Goal: Find specific page/section: Find specific page/section

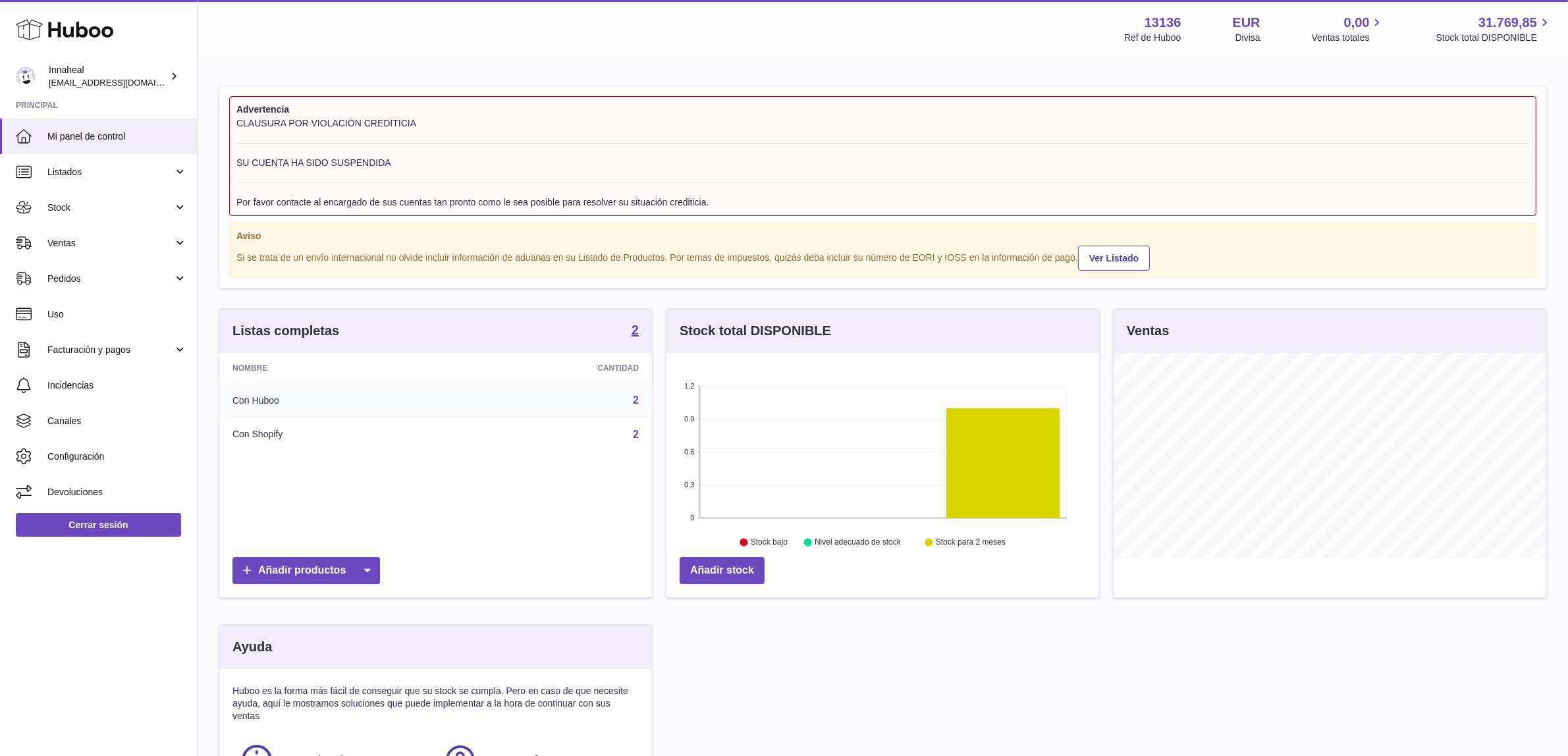
scroll to position [204, 433]
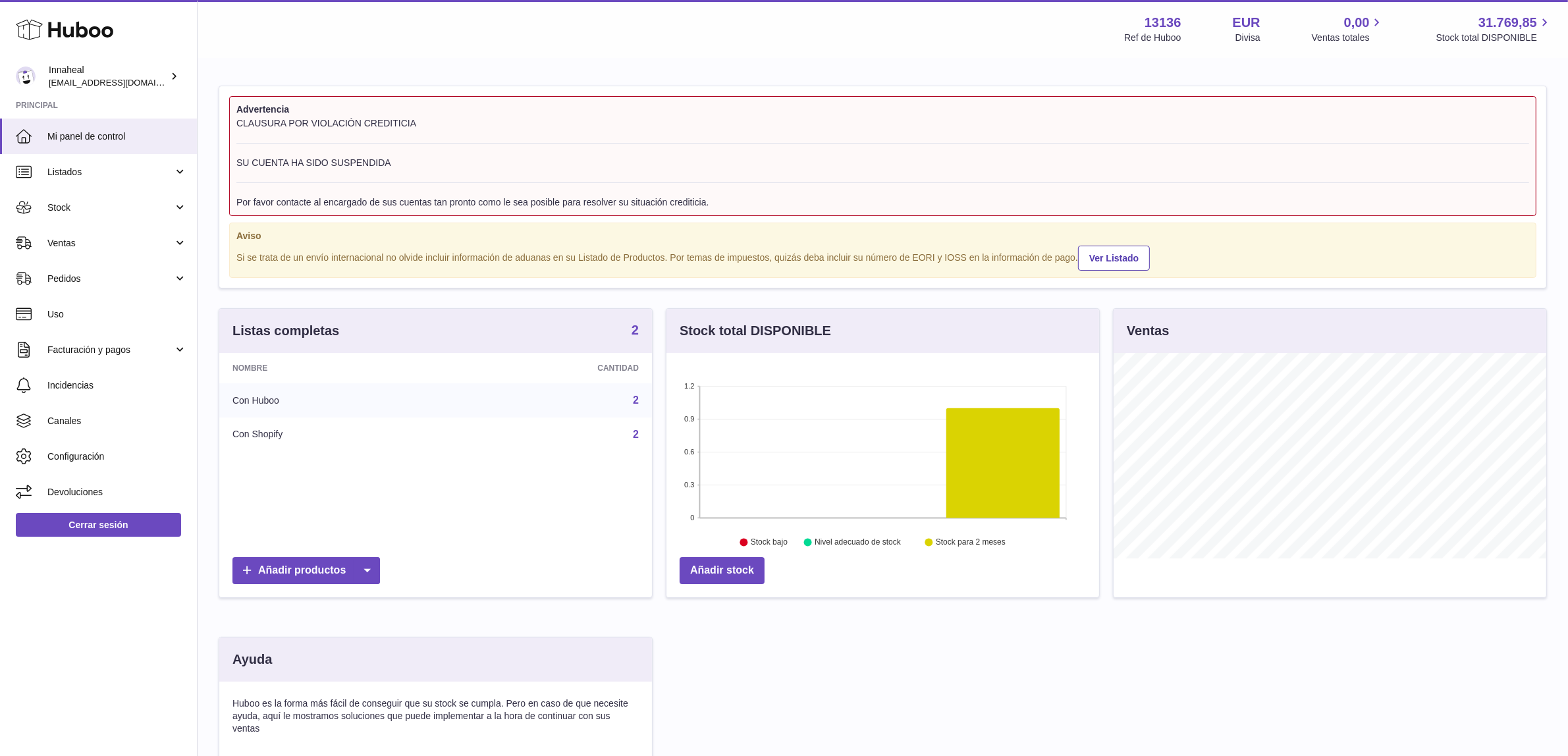
click at [632, 334] on strong "2" at bounding box center [635, 330] width 7 height 13
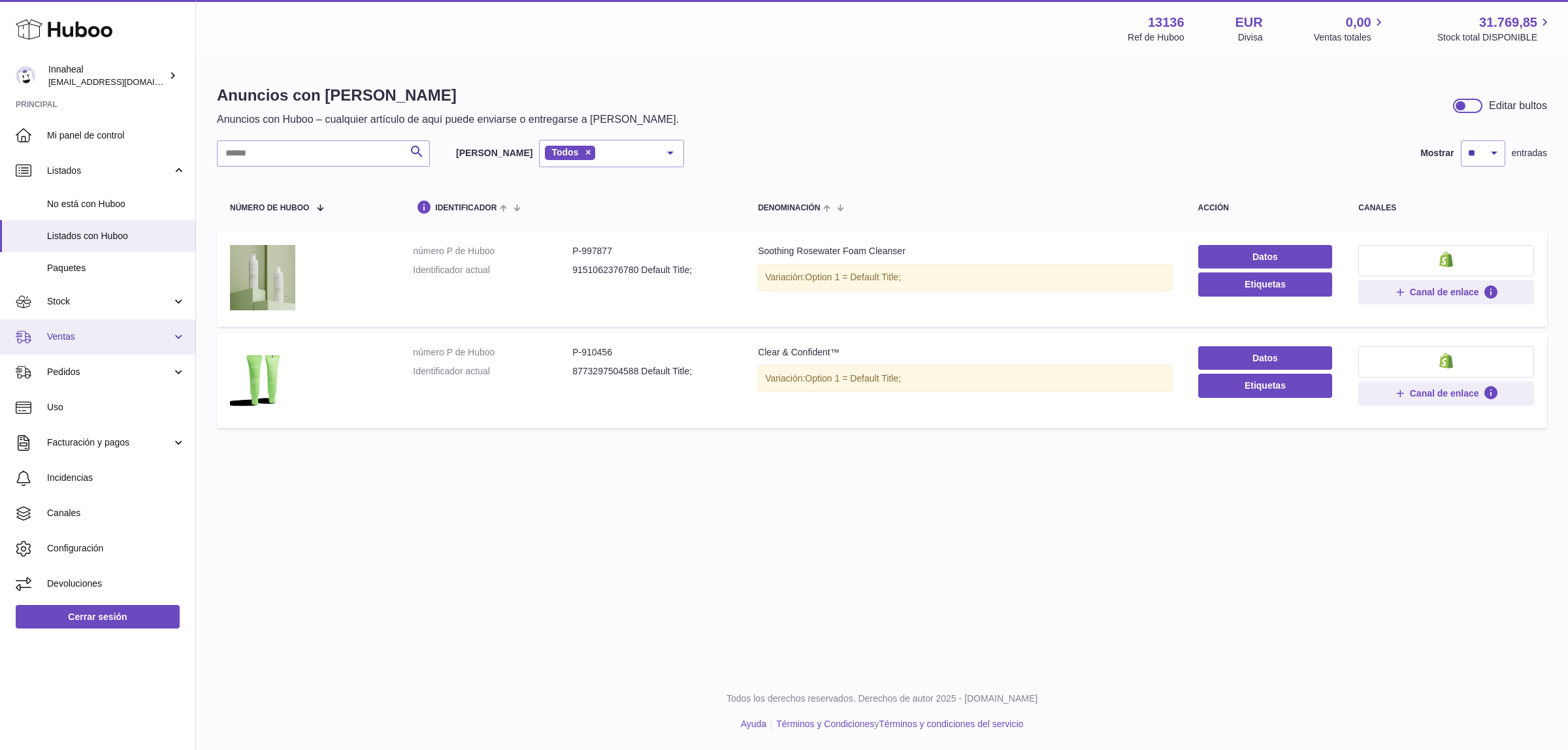
click at [98, 344] on link "Ventas" at bounding box center [97, 336] width 196 height 35
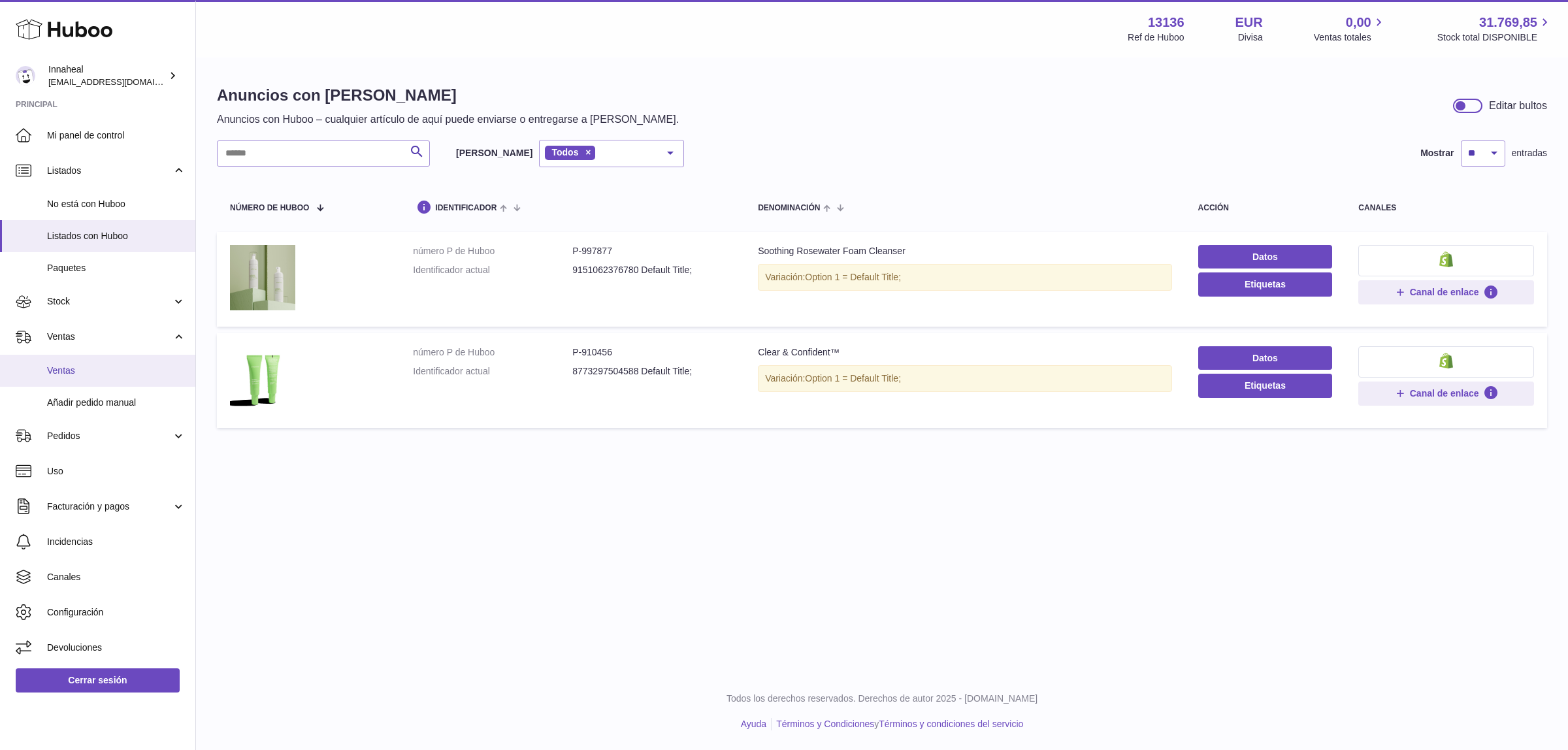
click at [98, 367] on span "Ventas" at bounding box center [116, 371] width 138 height 13
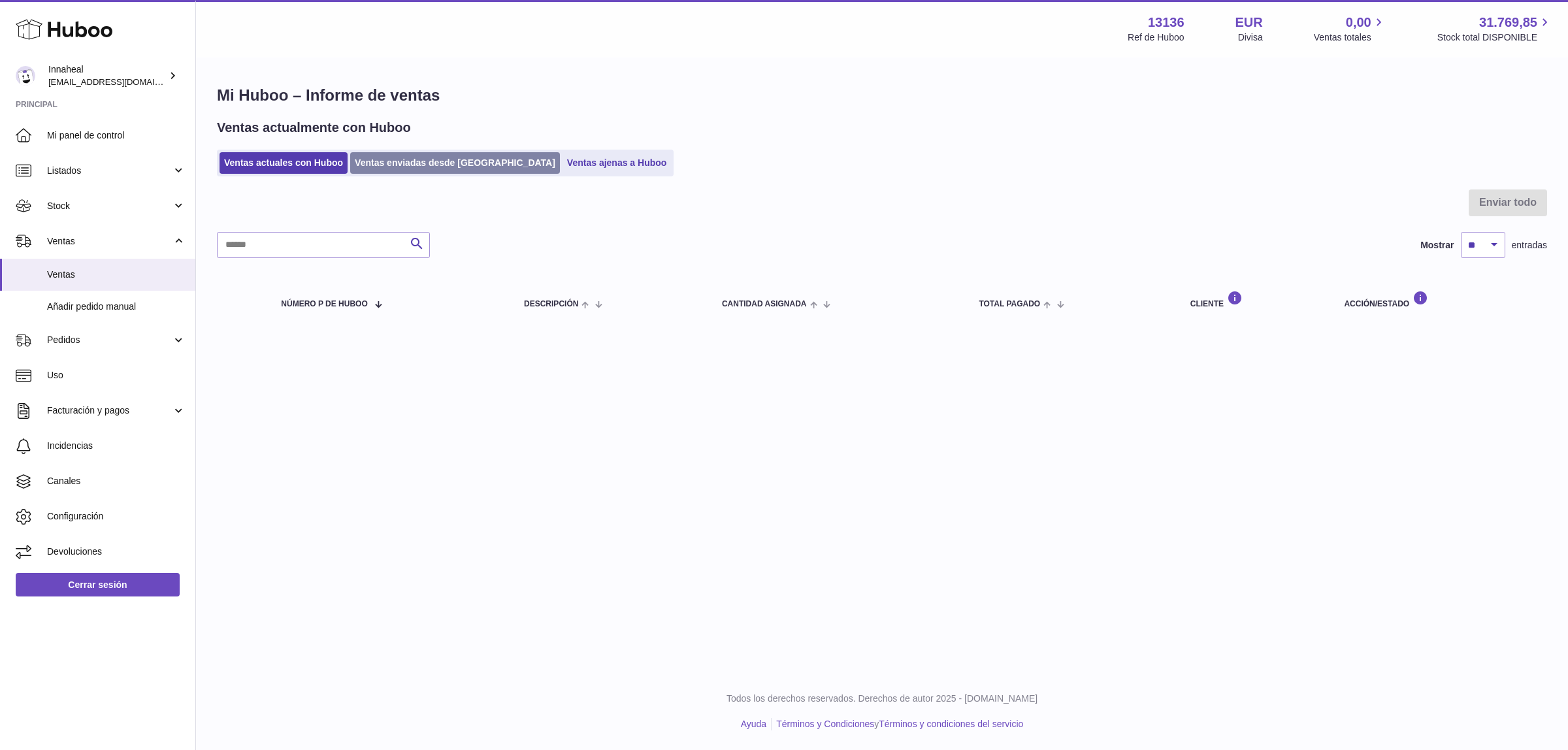
click at [414, 160] on link "Ventas enviadas desde [GEOGRAPHIC_DATA]" at bounding box center [455, 163] width 210 height 22
